Goal: Information Seeking & Learning: Learn about a topic

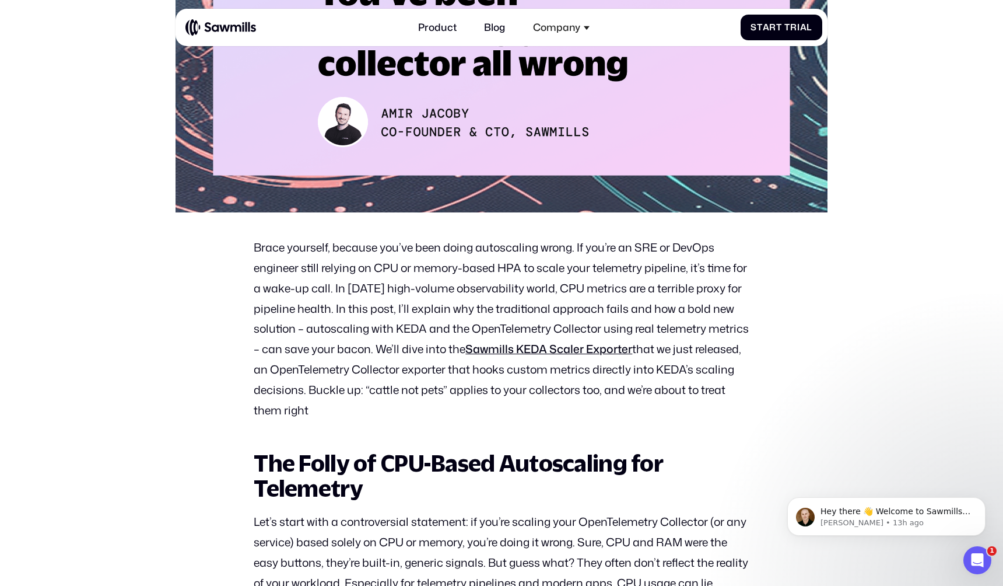
scroll to position [436, 0]
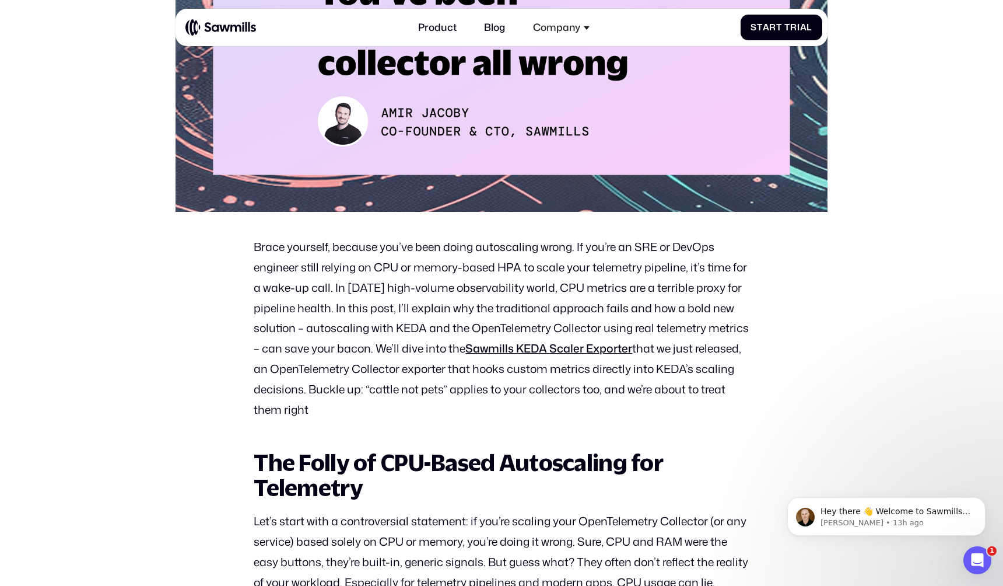
drag, startPoint x: 368, startPoint y: 288, endPoint x: 438, endPoint y: 408, distance: 139.1
click at [438, 408] on p "Brace yourself, because you’ve been doing autoscaling wrong. If you’re an SRE o…" at bounding box center [501, 328] width 495 height 183
click at [436, 330] on p "Brace yourself, because you’ve been doing autoscaling wrong. If you’re an SRE o…" at bounding box center [501, 328] width 495 height 183
click at [433, 346] on p "Brace yourself, because you’ve been doing autoscaling wrong. If you’re an SRE o…" at bounding box center [501, 328] width 495 height 183
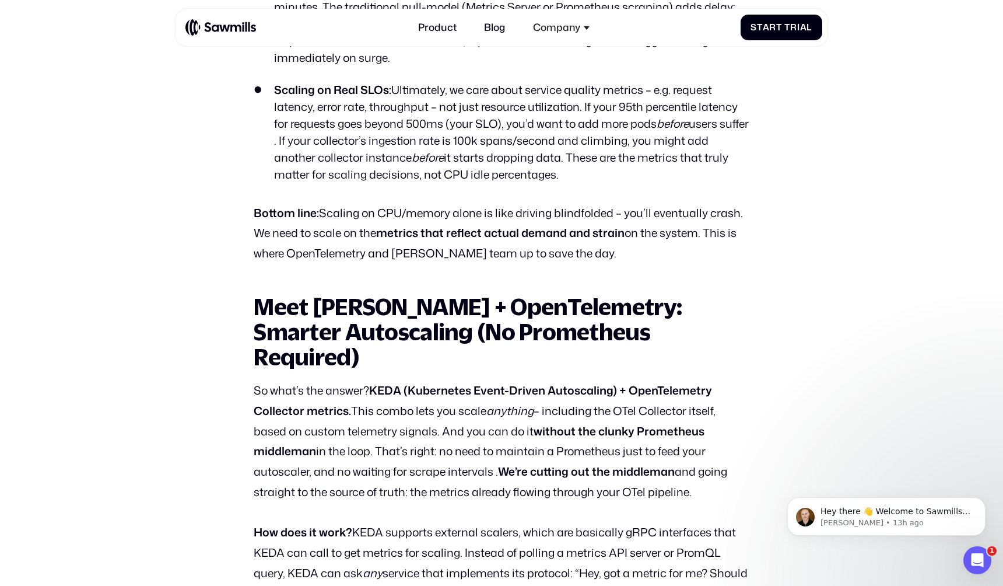
scroll to position [1828, 0]
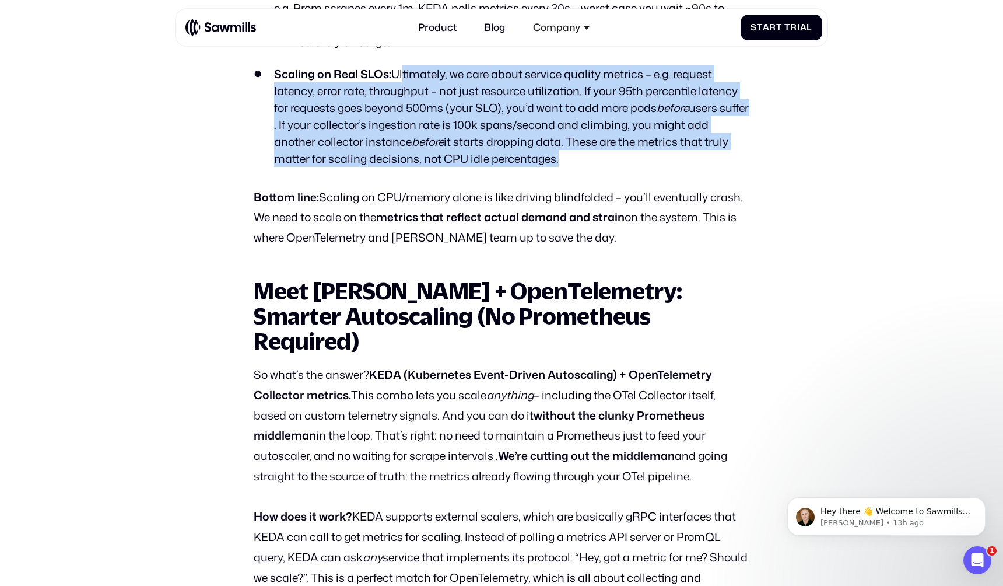
drag, startPoint x: 400, startPoint y: 99, endPoint x: 512, endPoint y: 191, distance: 144.2
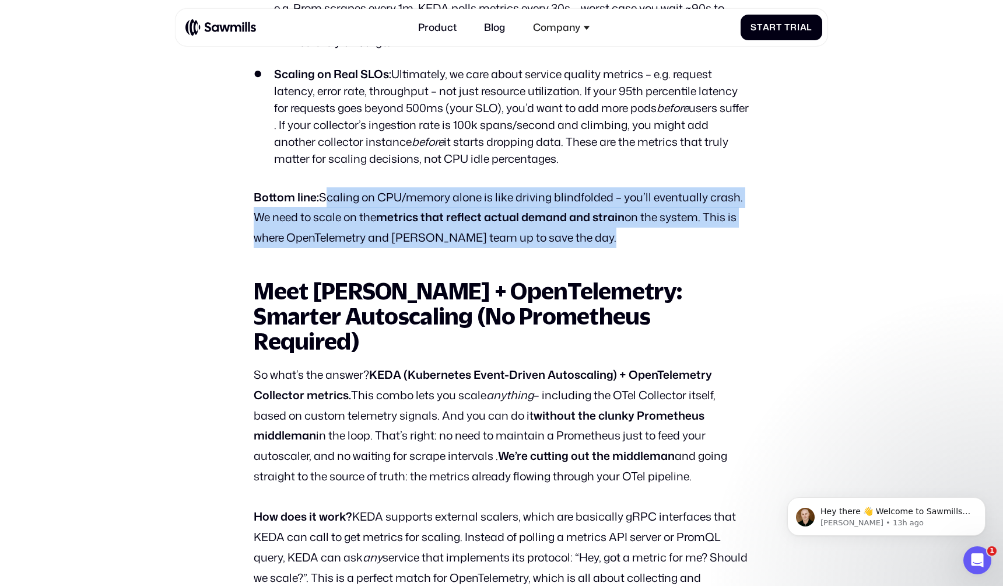
drag, startPoint x: 324, startPoint y: 217, endPoint x: 568, endPoint y: 271, distance: 250.2
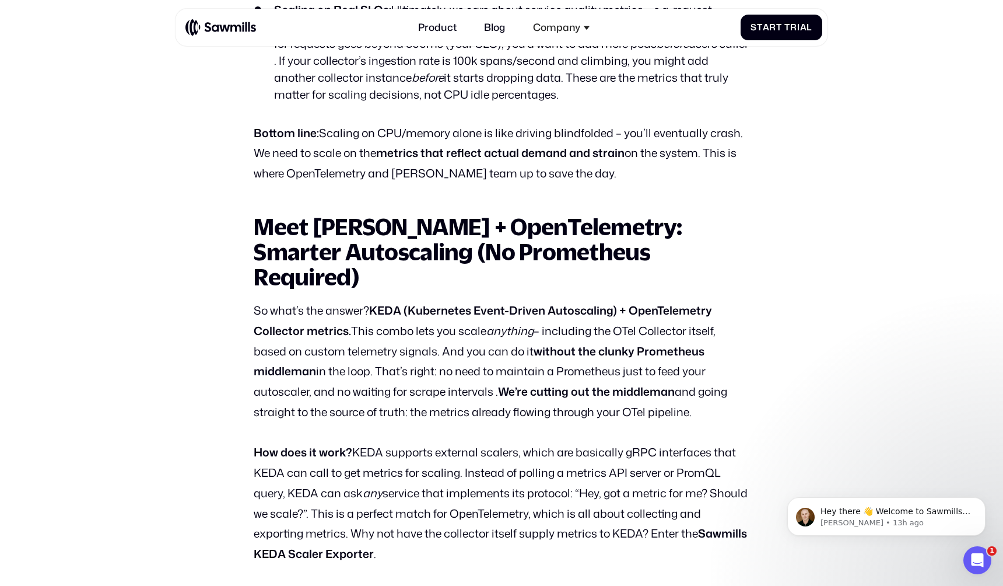
scroll to position [1904, 0]
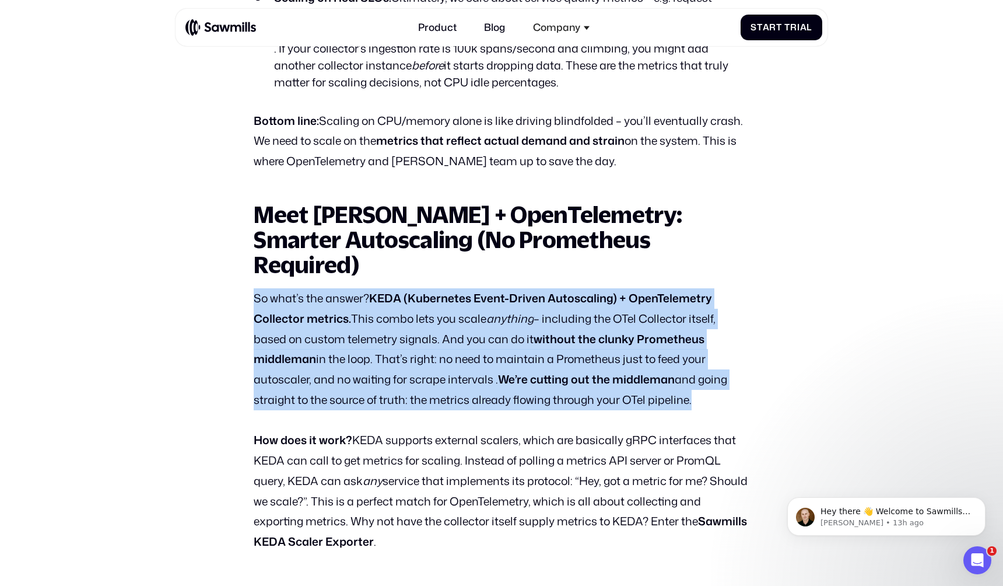
drag, startPoint x: 253, startPoint y: 295, endPoint x: 530, endPoint y: 422, distance: 304.6
click at [422, 450] on p "How does it work? KEDA supports external scalers, which are basically gRPC inte…" at bounding box center [501, 491] width 495 height 122
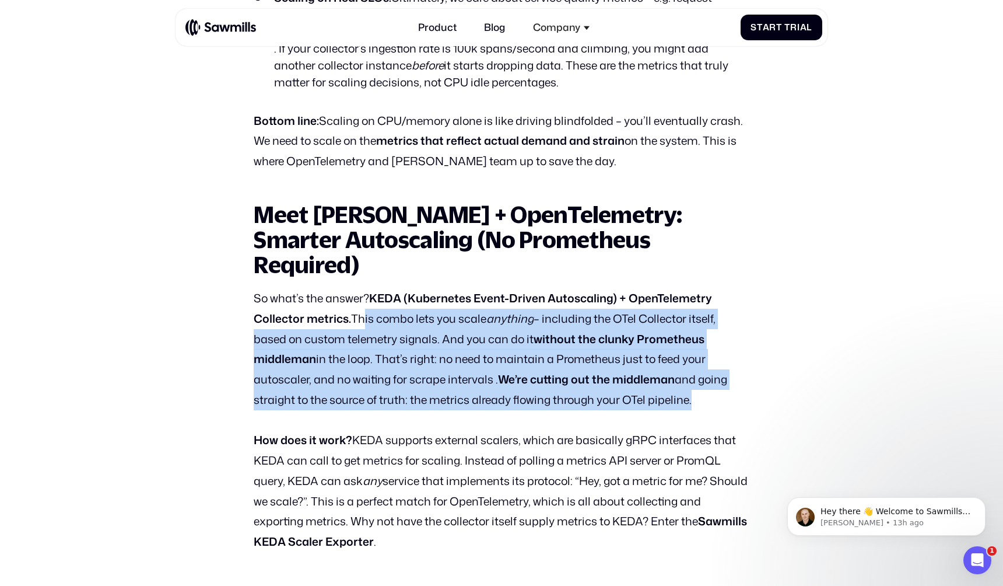
drag, startPoint x: 356, startPoint y: 314, endPoint x: 466, endPoint y: 416, distance: 150.2
click at [512, 402] on p "So what’s the answer? KEDA (Kubernetes Event-Driven Autoscaling) + OpenTelemetr…" at bounding box center [501, 349] width 495 height 122
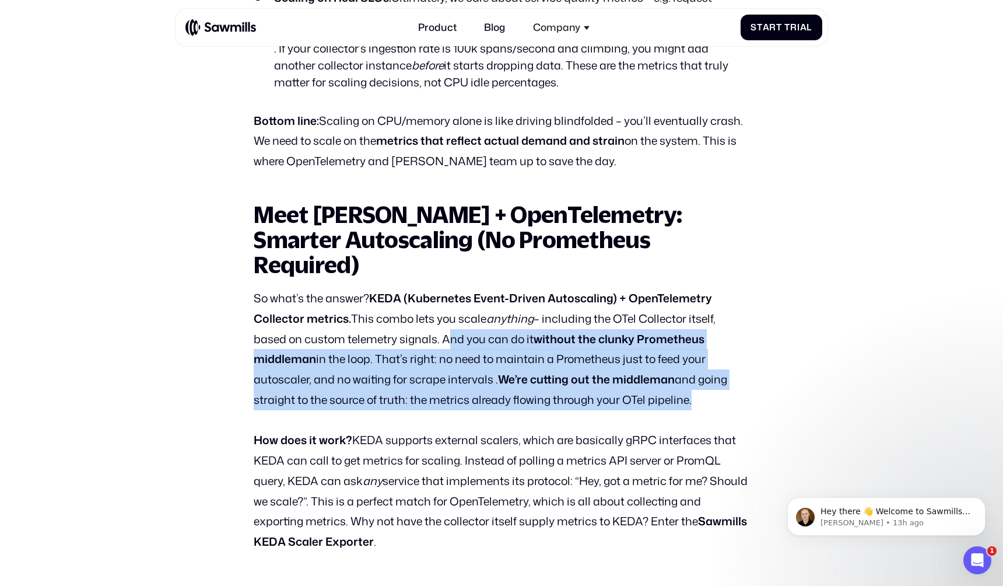
drag, startPoint x: 443, startPoint y: 332, endPoint x: 512, endPoint y: 415, distance: 107.3
click at [405, 375] on p "So what’s the answer? KEDA (Kubernetes Event-Driven Autoscaling) + OpenTelemetr…" at bounding box center [501, 349] width 495 height 122
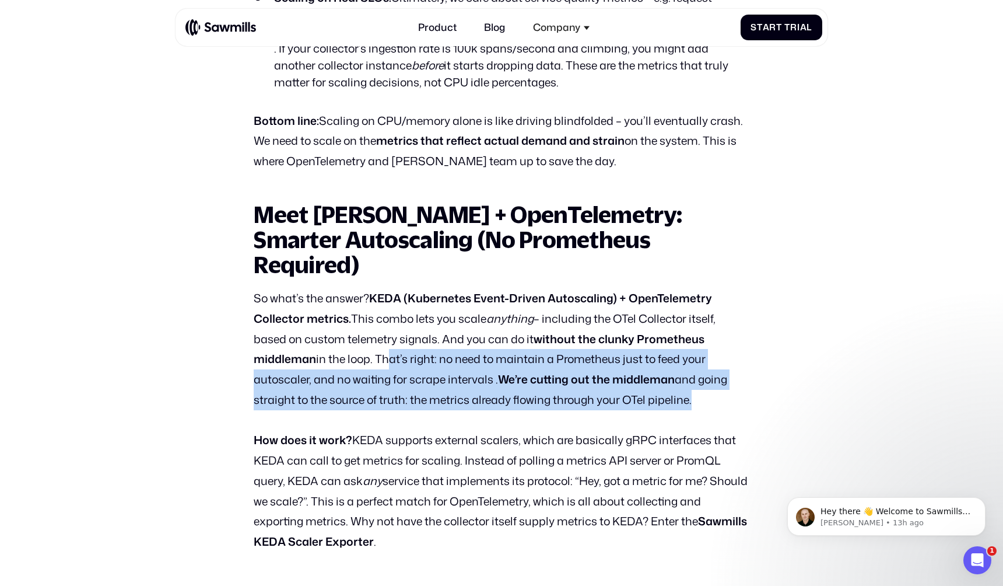
drag, startPoint x: 383, startPoint y: 349, endPoint x: 460, endPoint y: 423, distance: 106.9
click at [378, 393] on p "So what’s the answer? KEDA (Kubernetes Event-Driven Autoscaling) + OpenTelemetr…" at bounding box center [501, 349] width 495 height 122
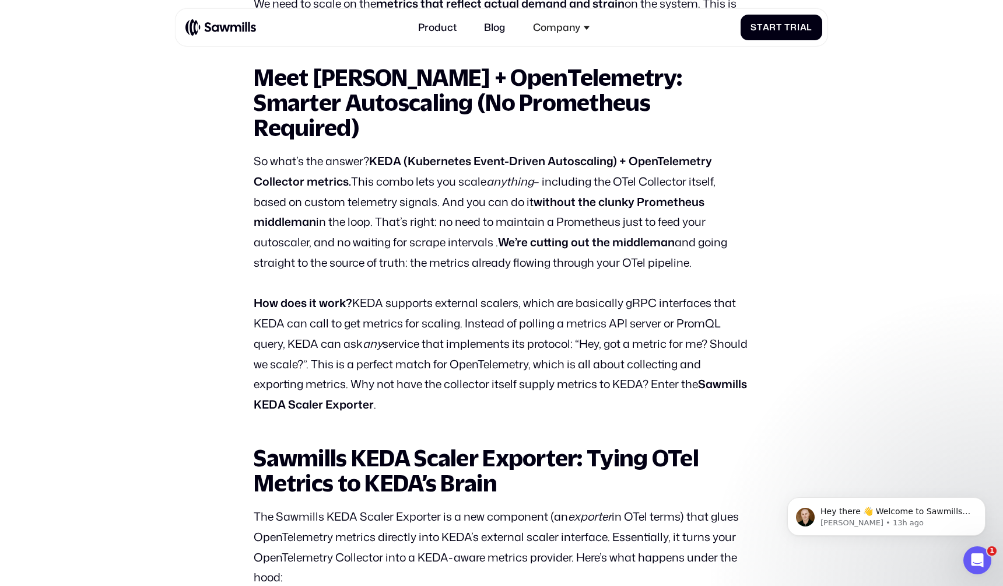
scroll to position [2044, 0]
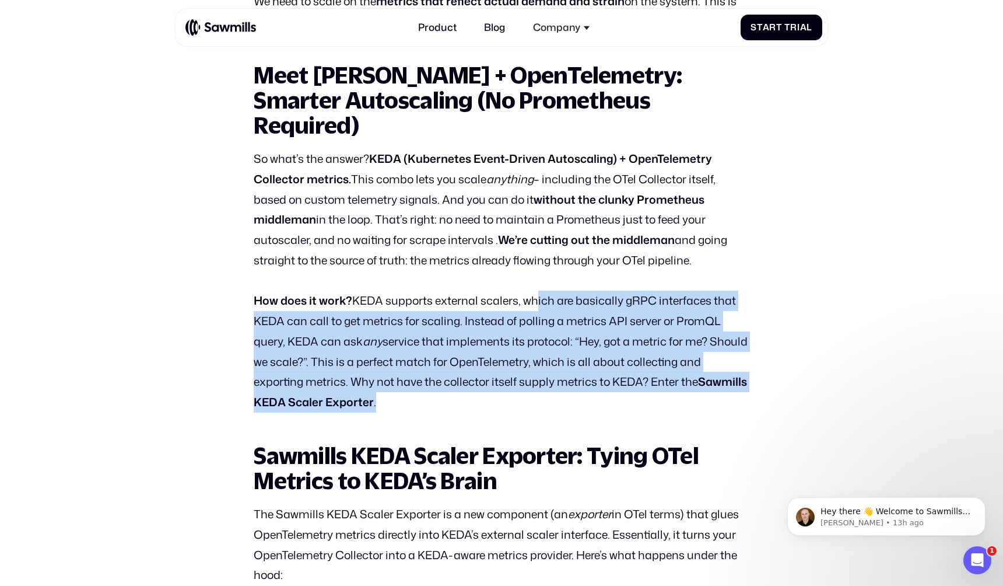
drag, startPoint x: 534, startPoint y: 300, endPoint x: 564, endPoint y: 393, distance: 98.1
click at [564, 393] on p "How does it work? KEDA supports external scalers, which are basically gRPC inte…" at bounding box center [501, 351] width 495 height 122
click at [548, 333] on p "How does it work? KEDA supports external scalers, which are basically gRPC inte…" at bounding box center [501, 351] width 495 height 122
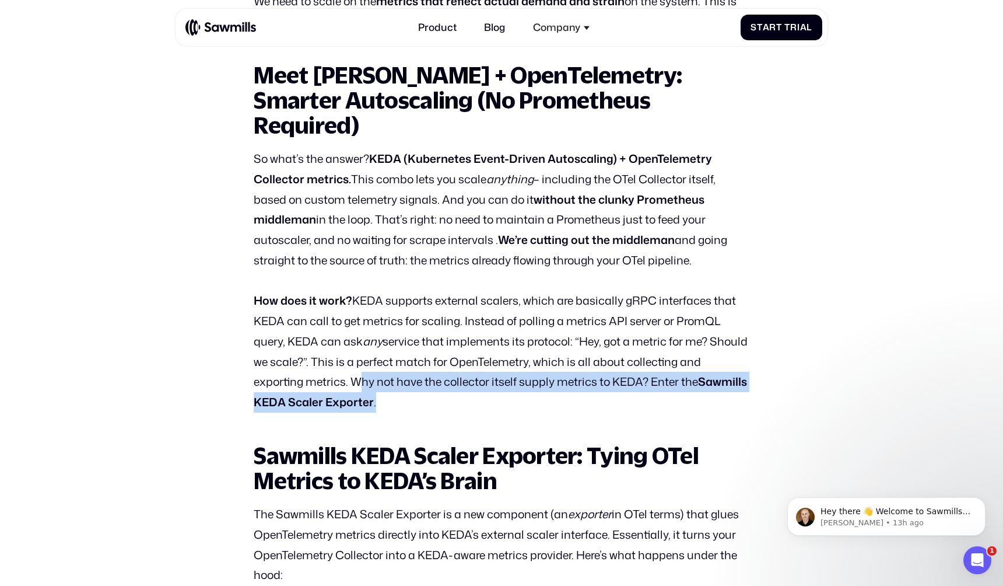
drag, startPoint x: 357, startPoint y: 374, endPoint x: 456, endPoint y: 401, distance: 102.7
click at [456, 401] on p "How does it work? KEDA supports external scalers, which are basically gRPC inte…" at bounding box center [501, 351] width 495 height 122
click at [498, 374] on p "How does it work? KEDA supports external scalers, which are basically gRPC inte…" at bounding box center [501, 351] width 495 height 122
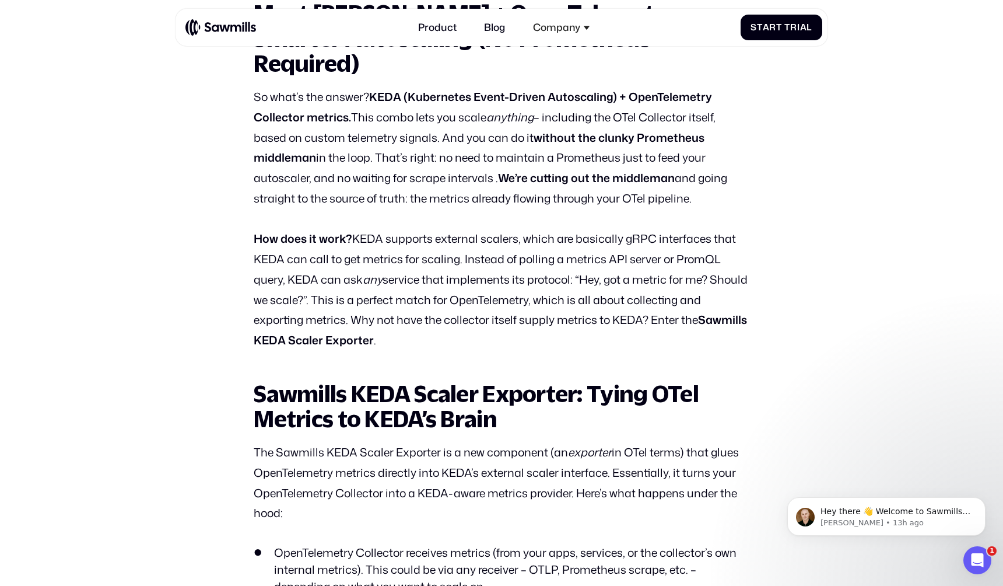
scroll to position [2129, 0]
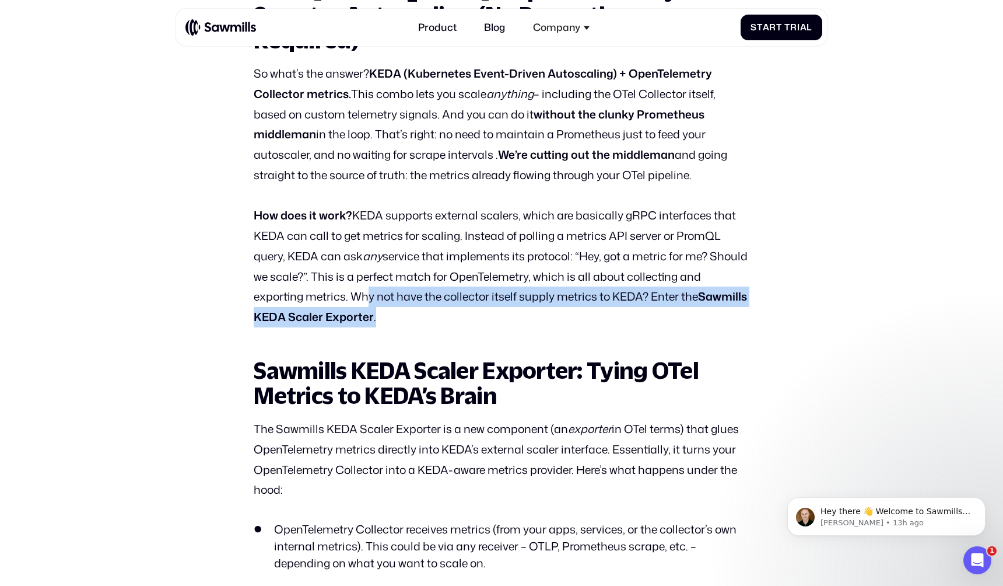
drag, startPoint x: 358, startPoint y: 289, endPoint x: 499, endPoint y: 330, distance: 146.4
click at [506, 285] on p "How does it work? KEDA supports external scalers, which are basically gRPC inte…" at bounding box center [501, 266] width 495 height 122
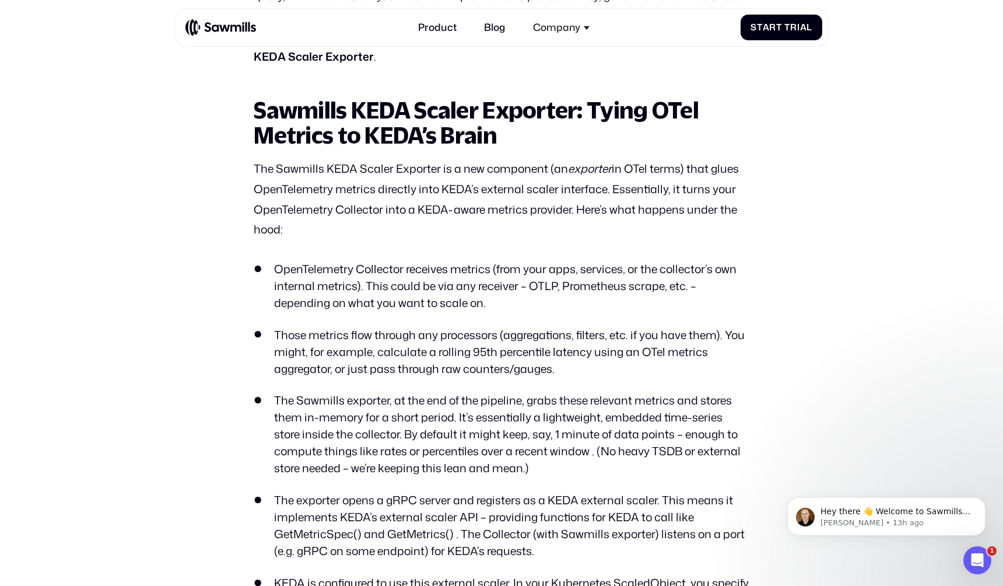
scroll to position [2393, 0]
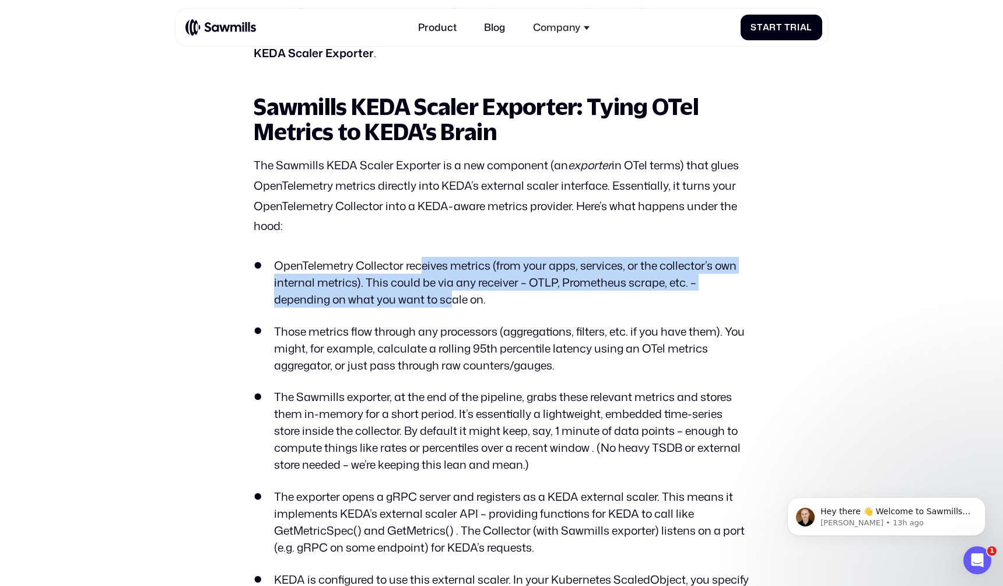
drag, startPoint x: 423, startPoint y: 253, endPoint x: 454, endPoint y: 292, distance: 50.3
click at [454, 292] on li "OpenTelemetry Collector receives metrics (from your apps, services, or the coll…" at bounding box center [501, 282] width 495 height 51
click at [506, 296] on li "OpenTelemetry Collector receives metrics (from your apps, services, or the coll…" at bounding box center [501, 282] width 495 height 51
drag, startPoint x: 405, startPoint y: 262, endPoint x: 524, endPoint y: 317, distance: 130.8
click at [524, 317] on ul "OpenTelemetry Collector receives metrics (from your apps, services, or the coll…" at bounding box center [501, 523] width 495 height 532
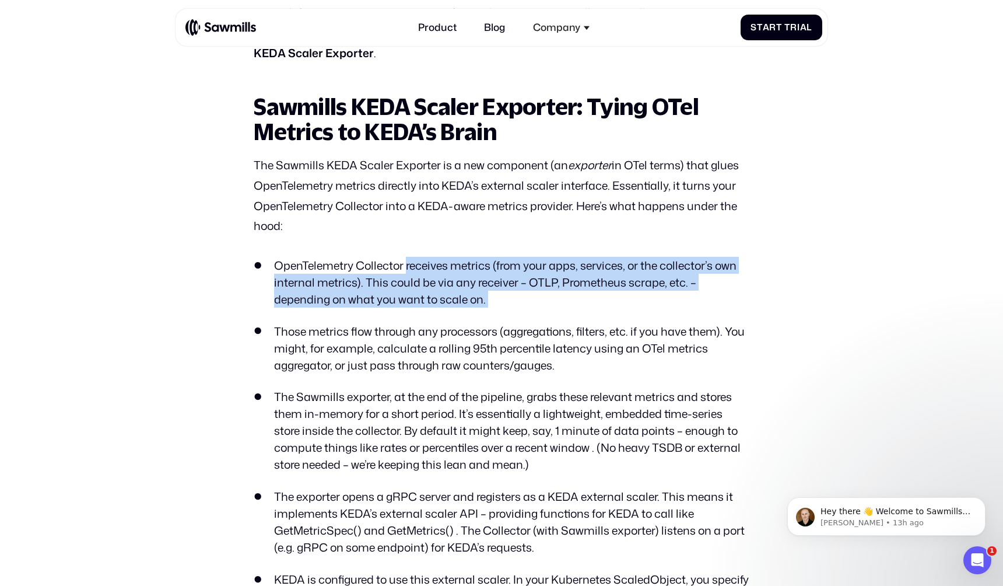
click at [478, 285] on li "OpenTelemetry Collector receives metrics (from your apps, services, or the coll…" at bounding box center [501, 282] width 495 height 51
drag, startPoint x: 407, startPoint y: 262, endPoint x: 506, endPoint y: 304, distance: 107.7
click at [506, 304] on ul "OpenTelemetry Collector receives metrics (from your apps, services, or the coll…" at bounding box center [501, 523] width 495 height 532
click at [444, 285] on li "OpenTelemetry Collector receives metrics (from your apps, services, or the coll…" at bounding box center [501, 282] width 495 height 51
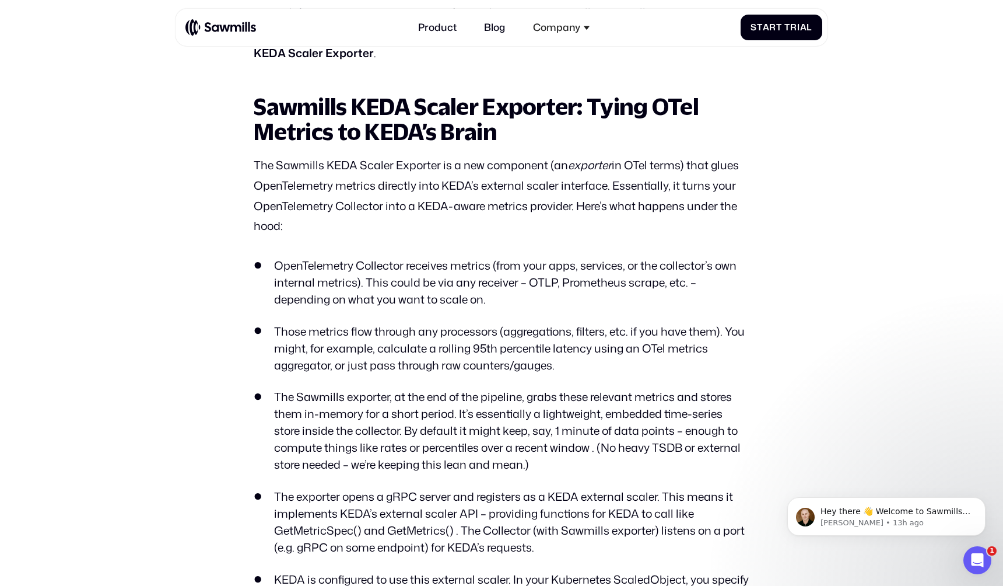
click at [410, 260] on li "OpenTelemetry Collector receives metrics (from your apps, services, or the coll…" at bounding box center [501, 282] width 495 height 51
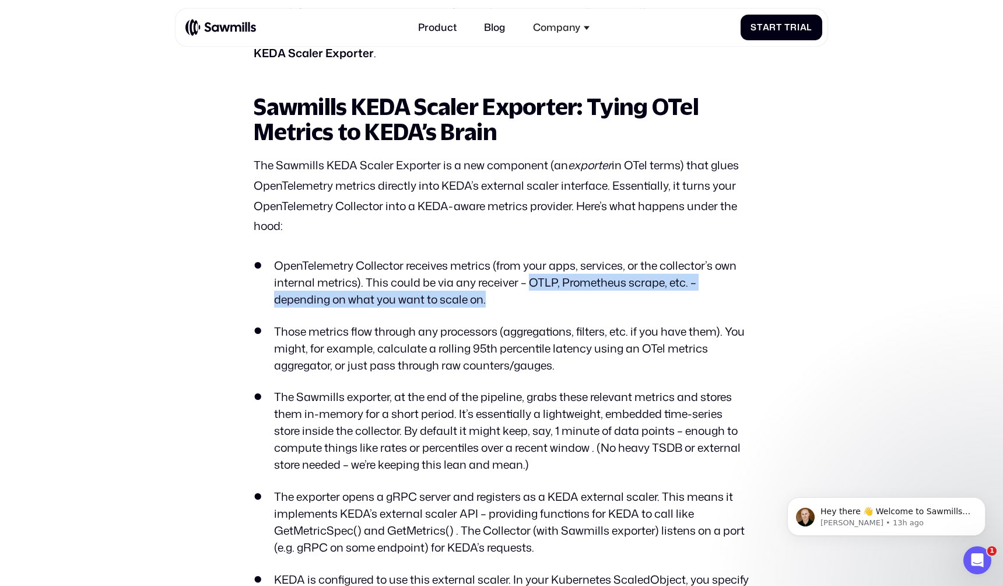
drag, startPoint x: 531, startPoint y: 280, endPoint x: 547, endPoint y: 303, distance: 28.0
click at [547, 303] on li "OpenTelemetry Collector receives metrics (from your apps, services, or the coll…" at bounding box center [501, 282] width 495 height 51
click at [528, 306] on ul "OpenTelemetry Collector receives metrics (from your apps, services, or the coll…" at bounding box center [501, 523] width 495 height 532
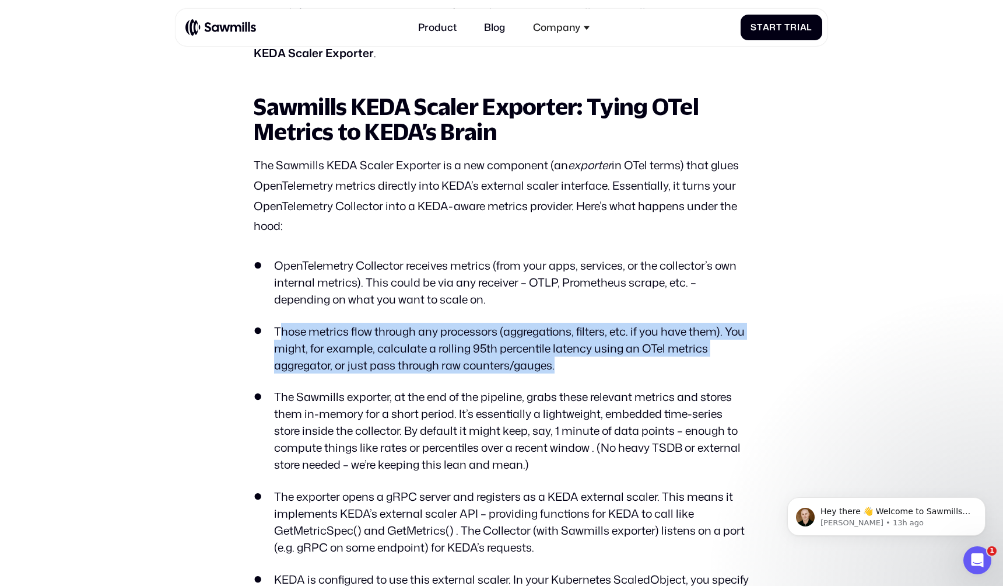
drag, startPoint x: 278, startPoint y: 325, endPoint x: 579, endPoint y: 372, distance: 303.9
click at [579, 372] on ul "OpenTelemetry Collector receives metrics (from your apps, services, or the coll…" at bounding box center [501, 523] width 495 height 532
click at [555, 353] on li "Those metrics flow through any processors (aggregations, filters, etc. if you h…" at bounding box center [501, 348] width 495 height 51
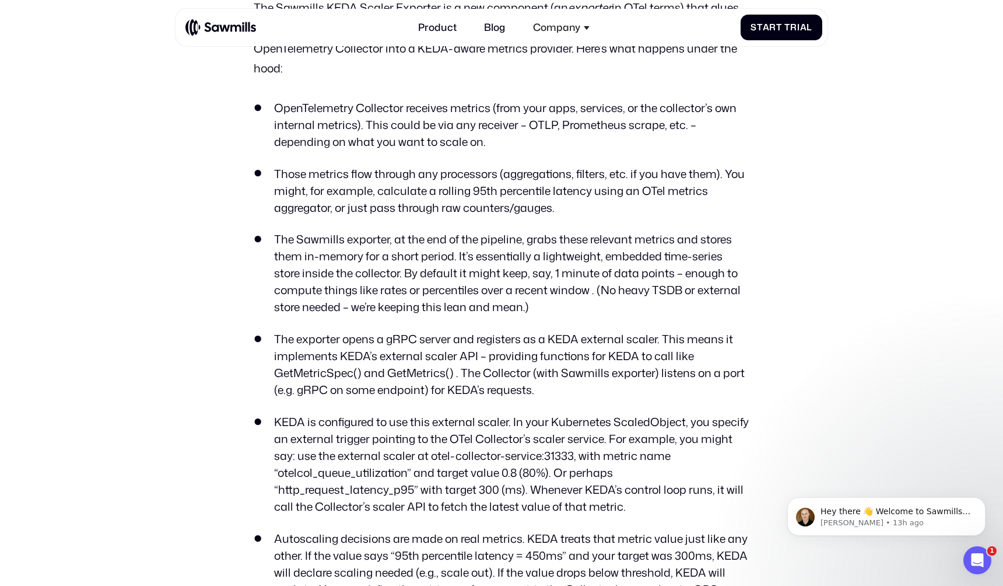
scroll to position [2572, 0]
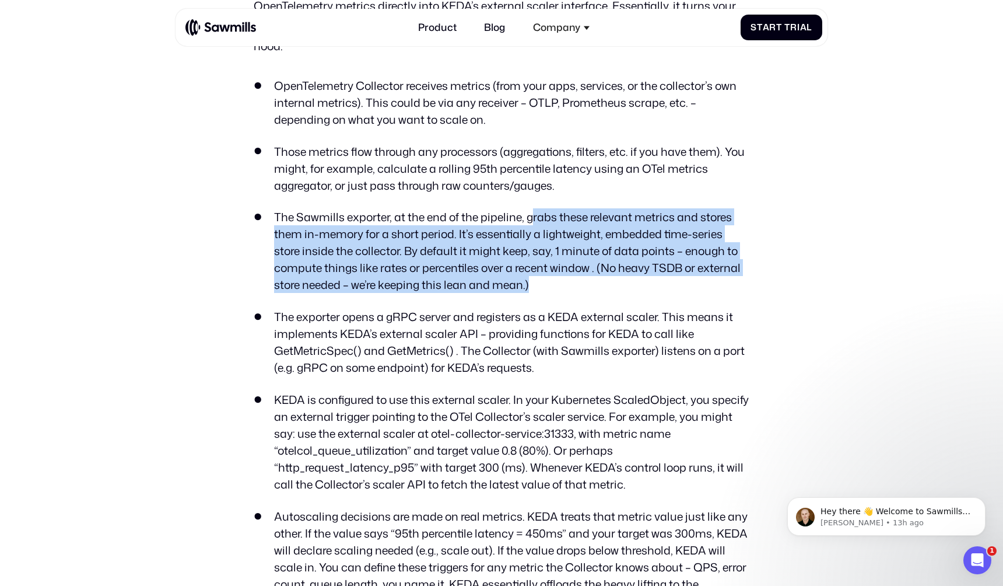
drag, startPoint x: 531, startPoint y: 215, endPoint x: 562, endPoint y: 294, distance: 84.6
click at [562, 294] on ul "OpenTelemetry Collector receives metrics (from your apps, services, or the coll…" at bounding box center [501, 343] width 495 height 532
click at [451, 233] on li "The Sawmills exporter, at the end of the pipeline, grabs these relevant metrics…" at bounding box center [501, 250] width 495 height 85
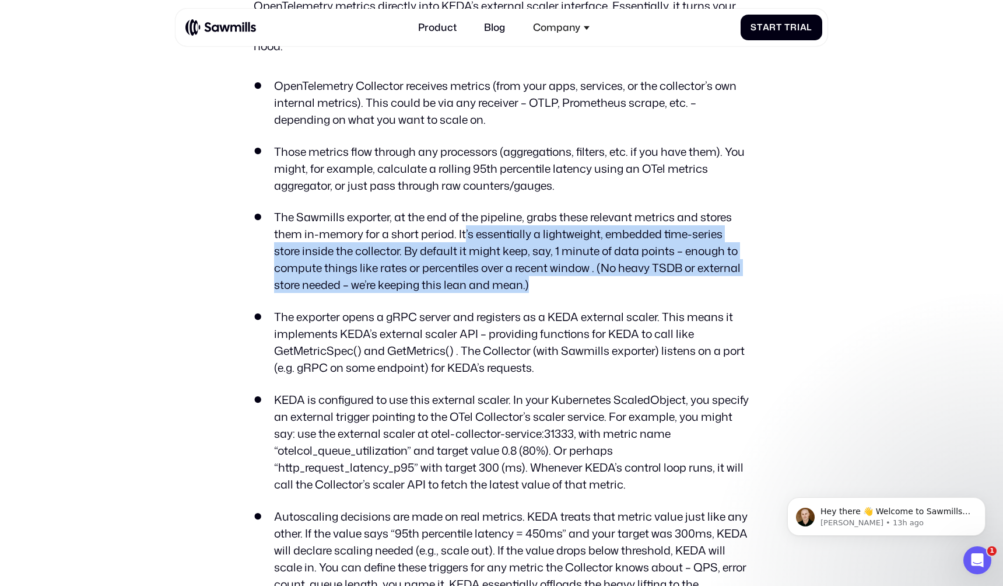
drag, startPoint x: 466, startPoint y: 232, endPoint x: 533, endPoint y: 293, distance: 90.8
click at [533, 293] on ul "OpenTelemetry Collector receives metrics (from your apps, services, or the coll…" at bounding box center [501, 343] width 495 height 532
click at [468, 257] on li "The Sawmills exporter, at the end of the pipeline, grabs these relevant metrics…" at bounding box center [501, 250] width 495 height 85
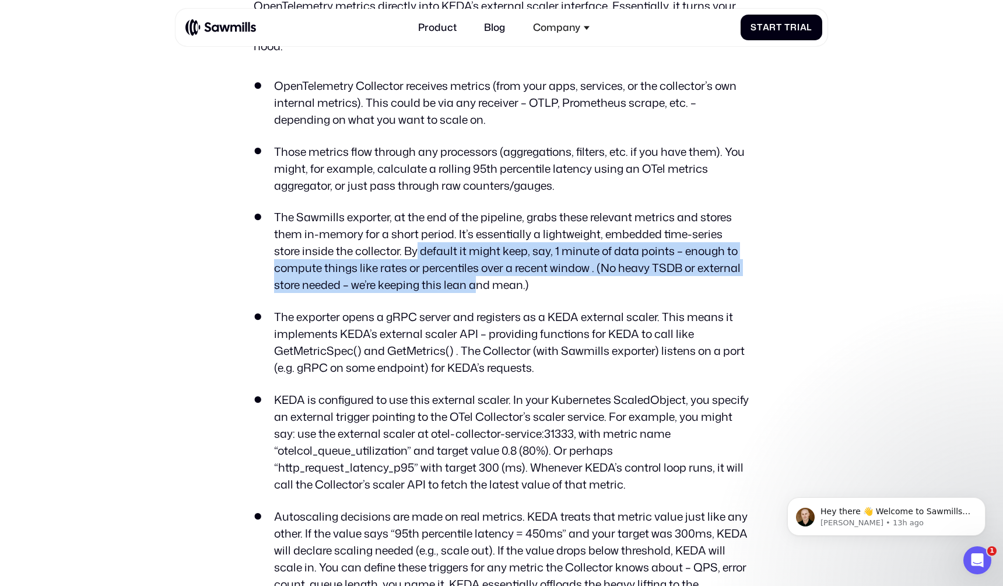
drag, startPoint x: 419, startPoint y: 241, endPoint x: 478, endPoint y: 284, distance: 72.7
click at [478, 284] on li "The Sawmills exporter, at the end of the pipeline, grabs these relevant metrics…" at bounding box center [501, 250] width 495 height 85
click at [421, 283] on li "The Sawmills exporter, at the end of the pipeline, grabs these relevant metrics…" at bounding box center [501, 250] width 495 height 85
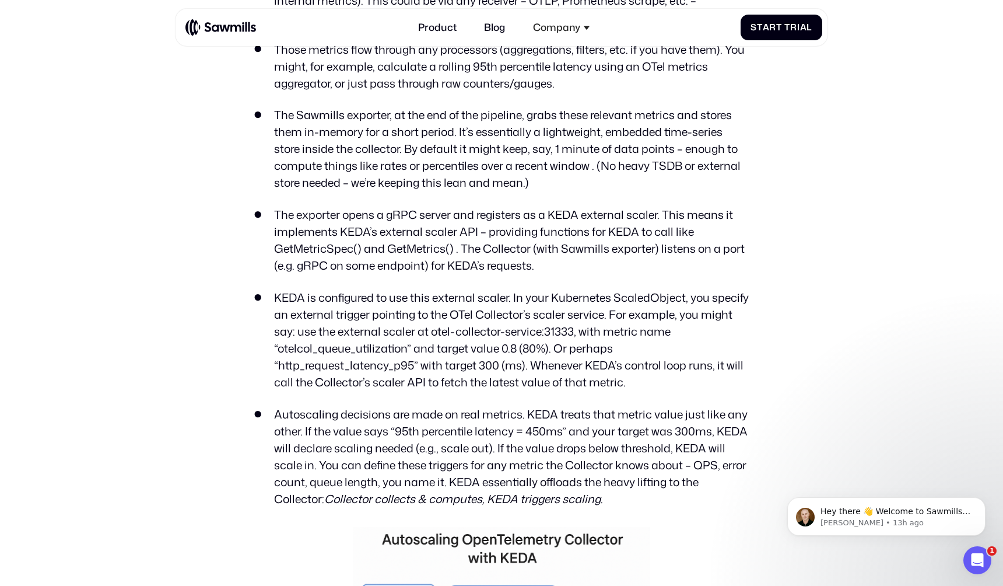
scroll to position [2675, 0]
